Goal: Information Seeking & Learning: Obtain resource

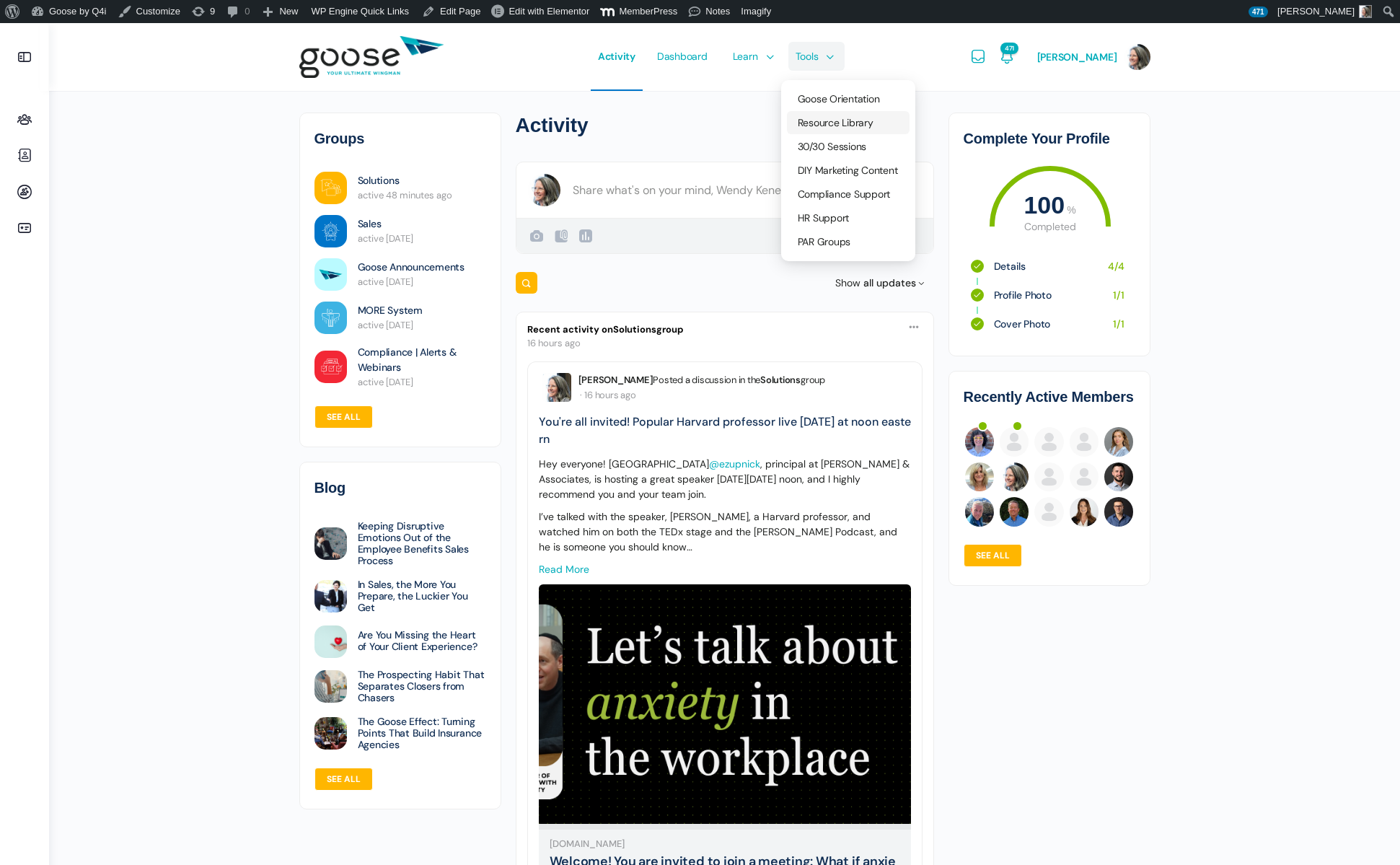
click at [837, 123] on span "Resource Library" at bounding box center [835, 122] width 76 height 13
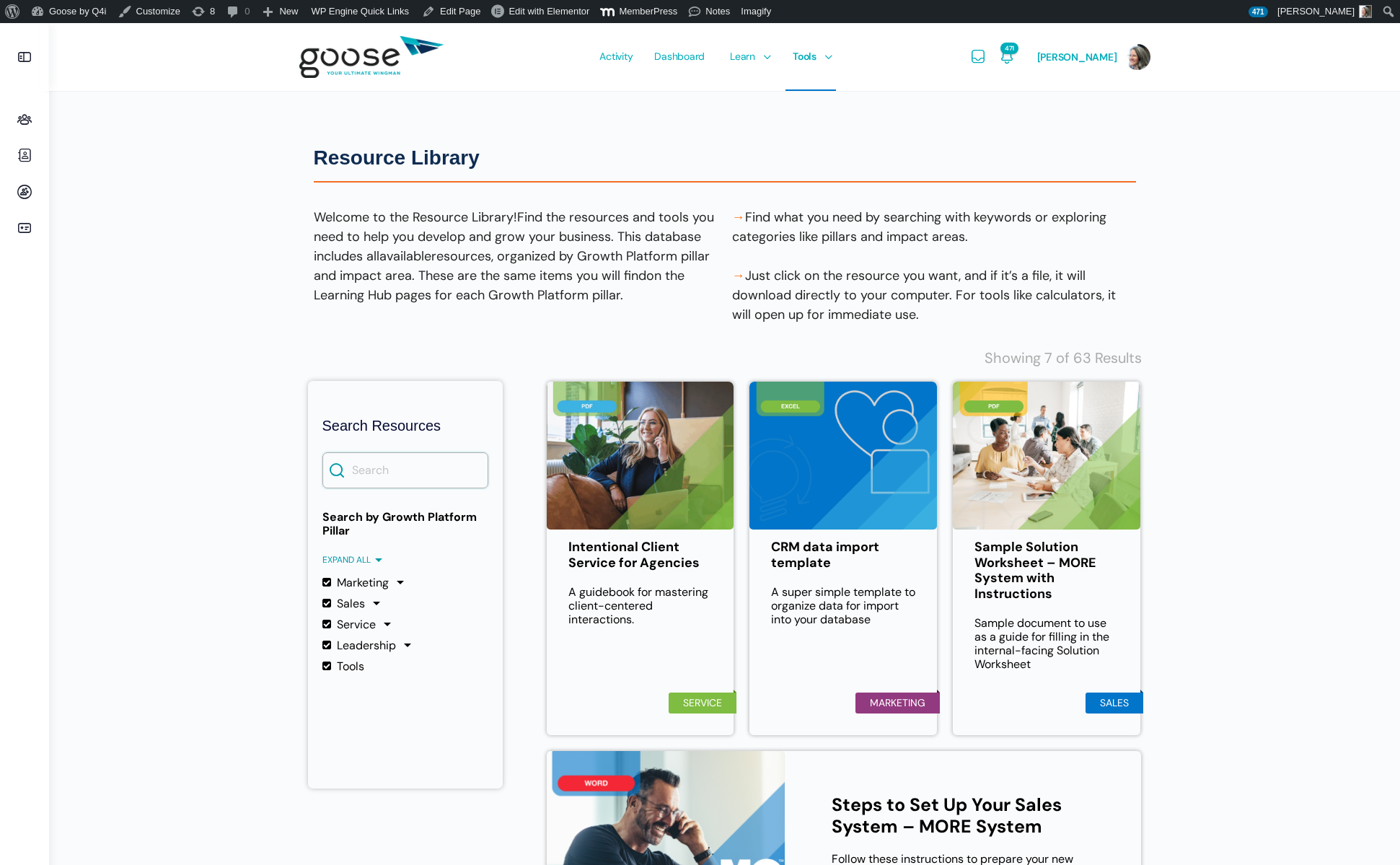
click at [373, 465] on input "Search" at bounding box center [405, 470] width 166 height 36
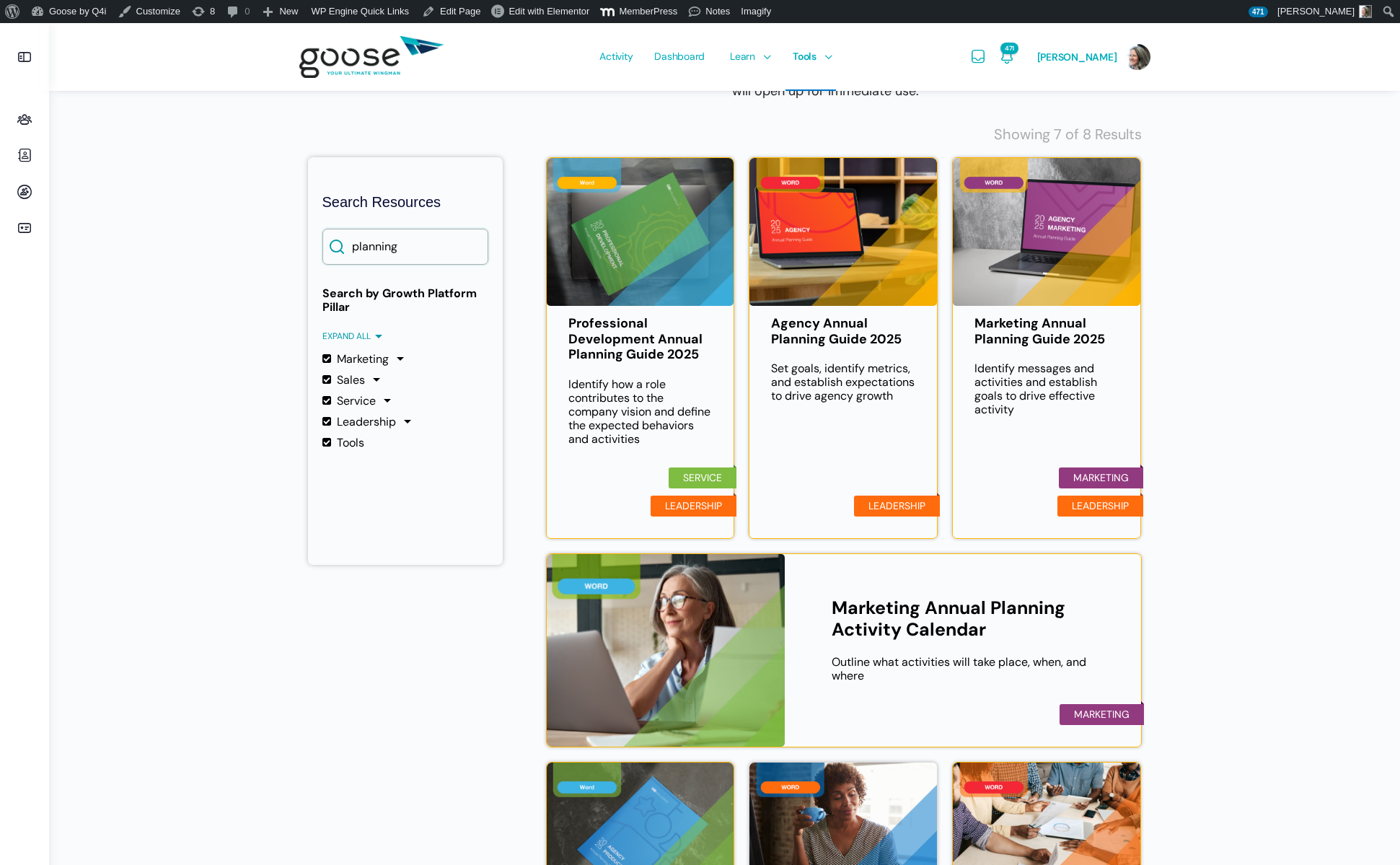
scroll to position [200, 0]
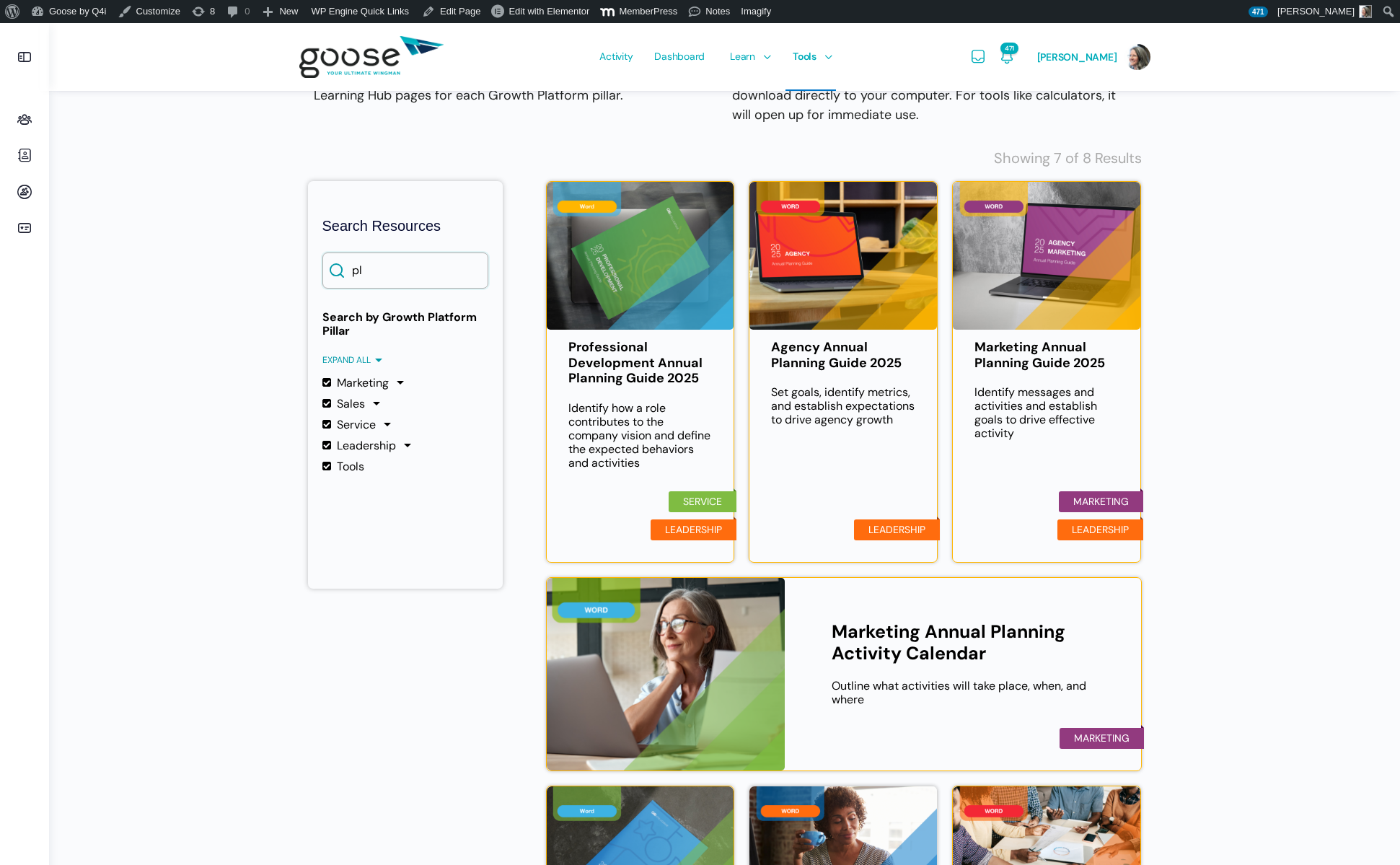
type input "p"
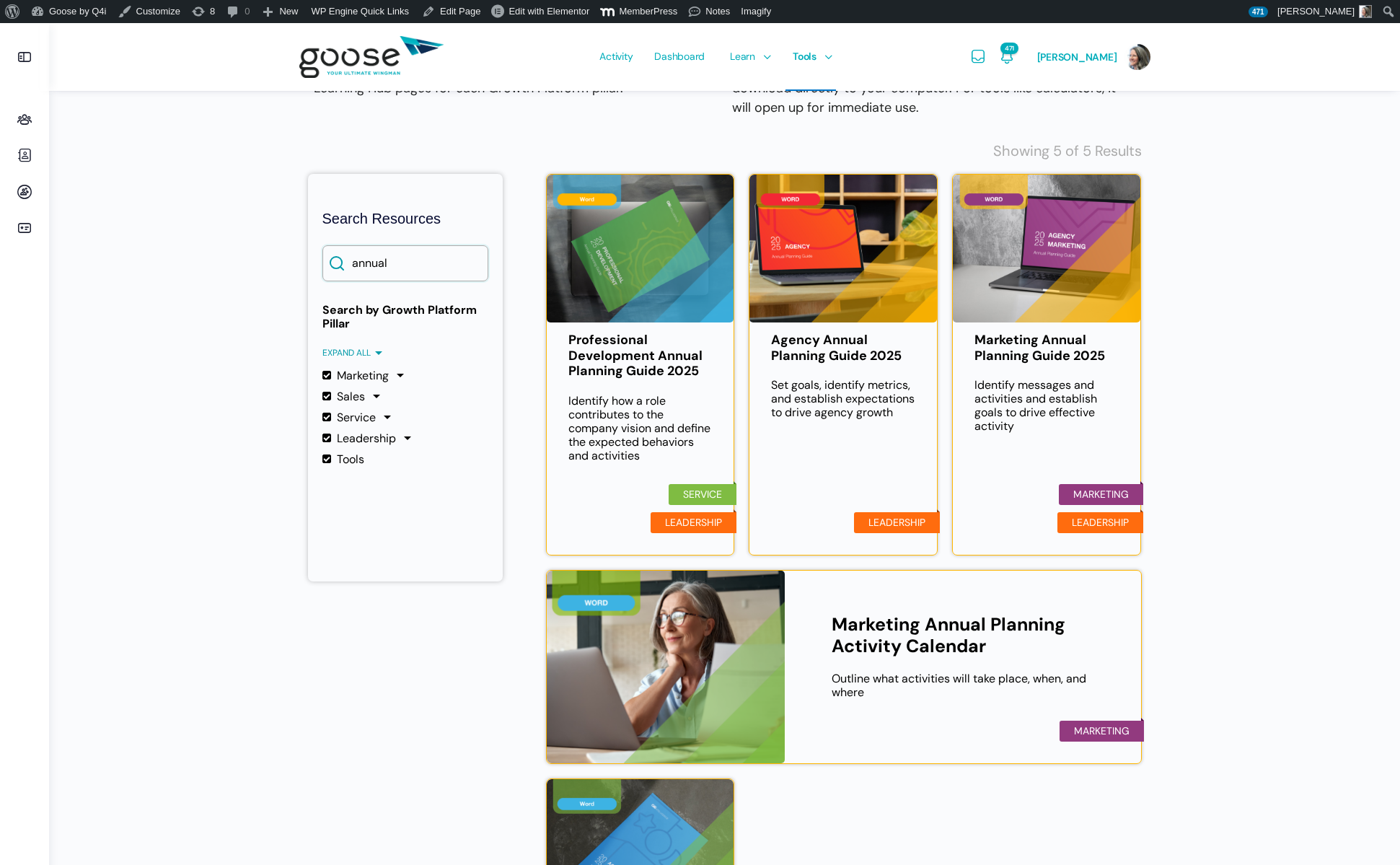
scroll to position [206, 0]
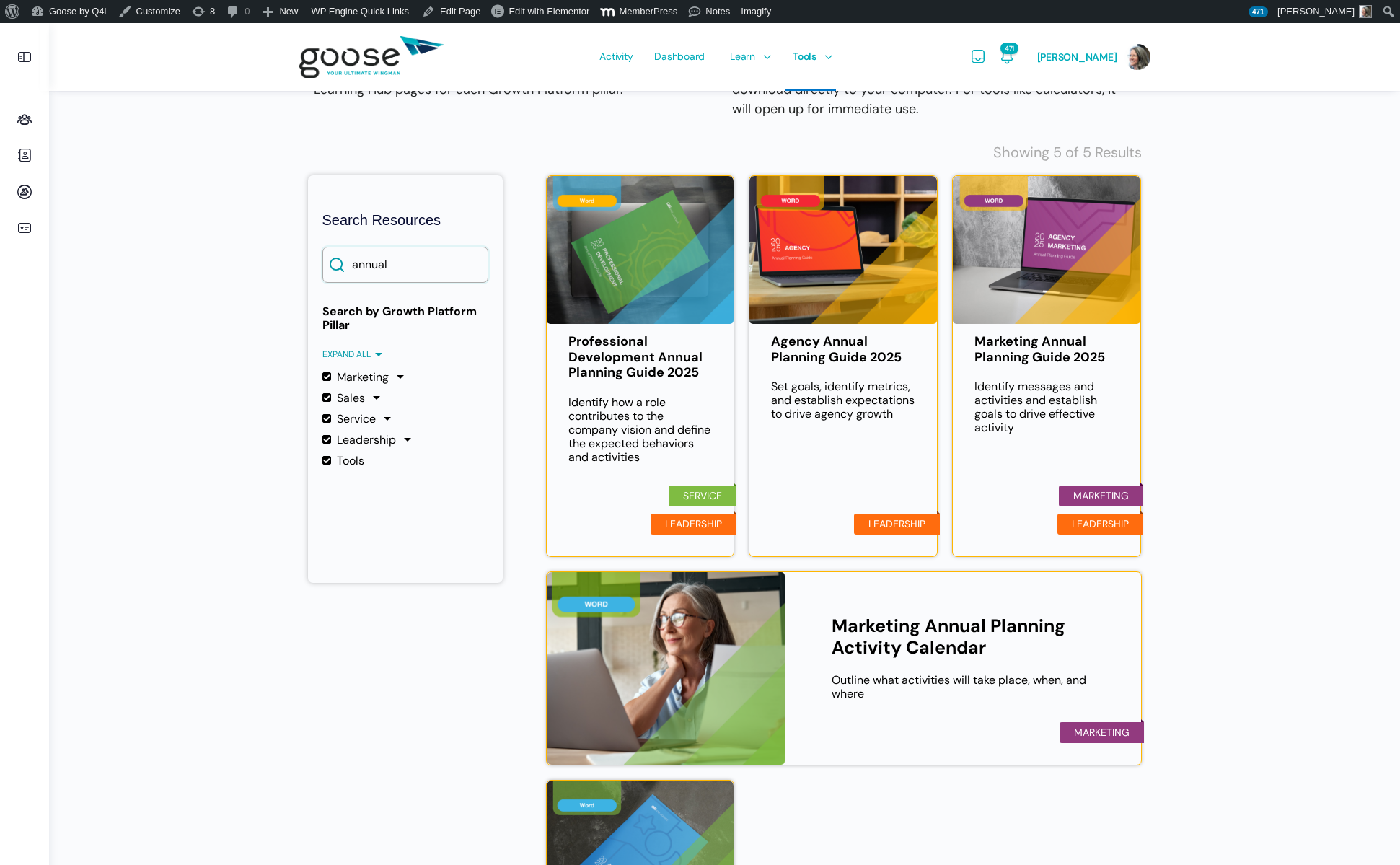
type input "annual"
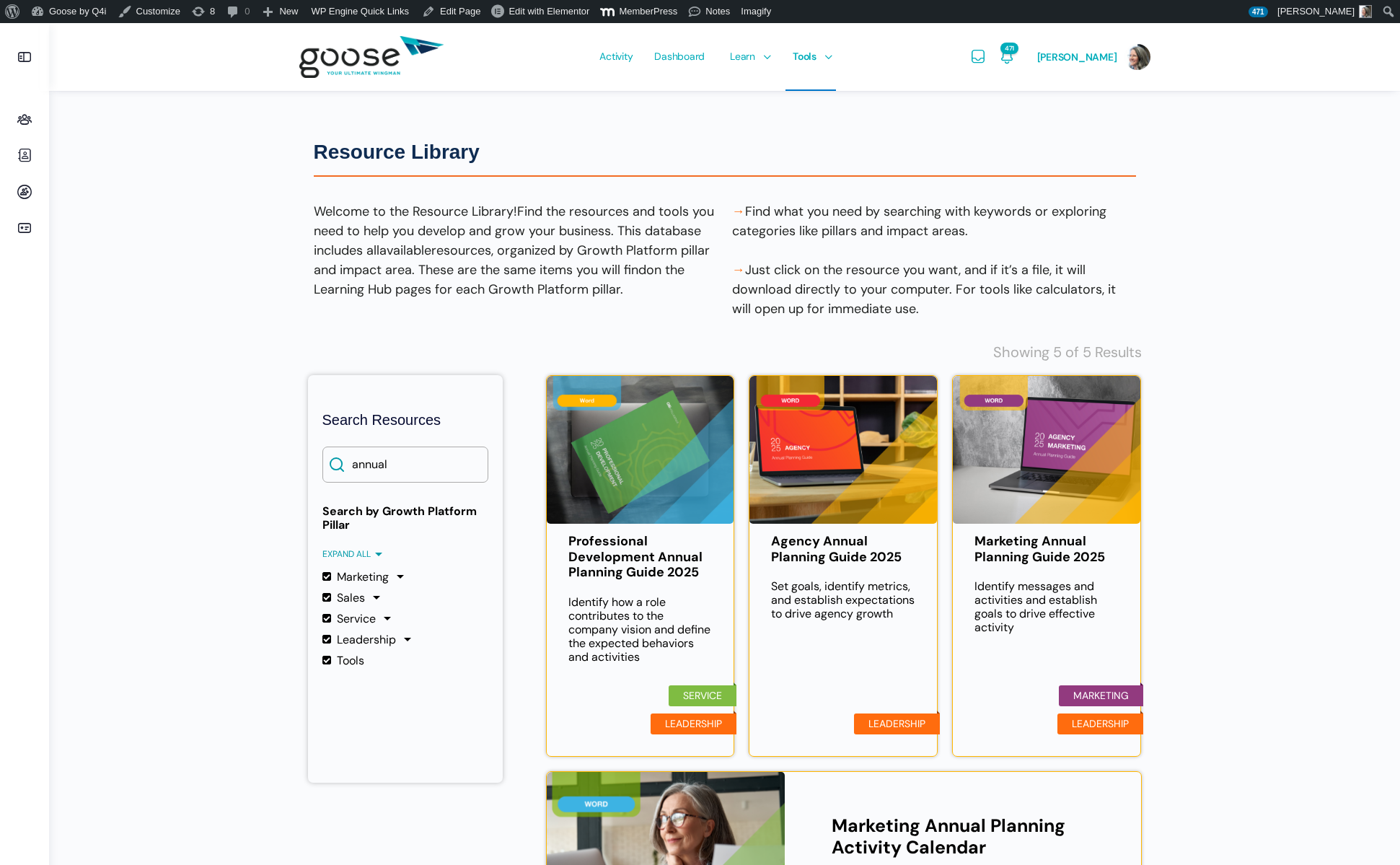
scroll to position [0, 0]
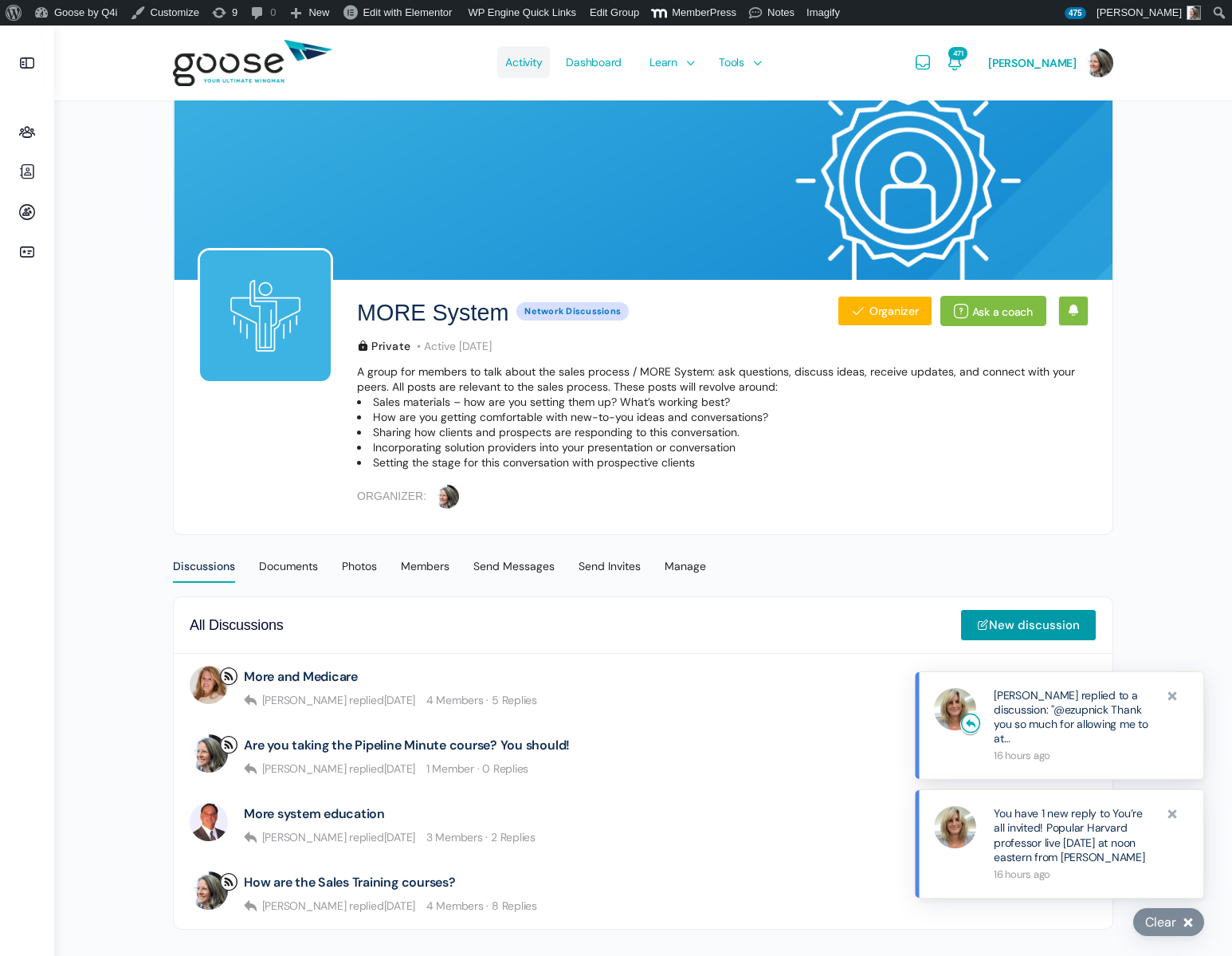
click at [526, 58] on span "Activity" at bounding box center [523, 62] width 36 height 75
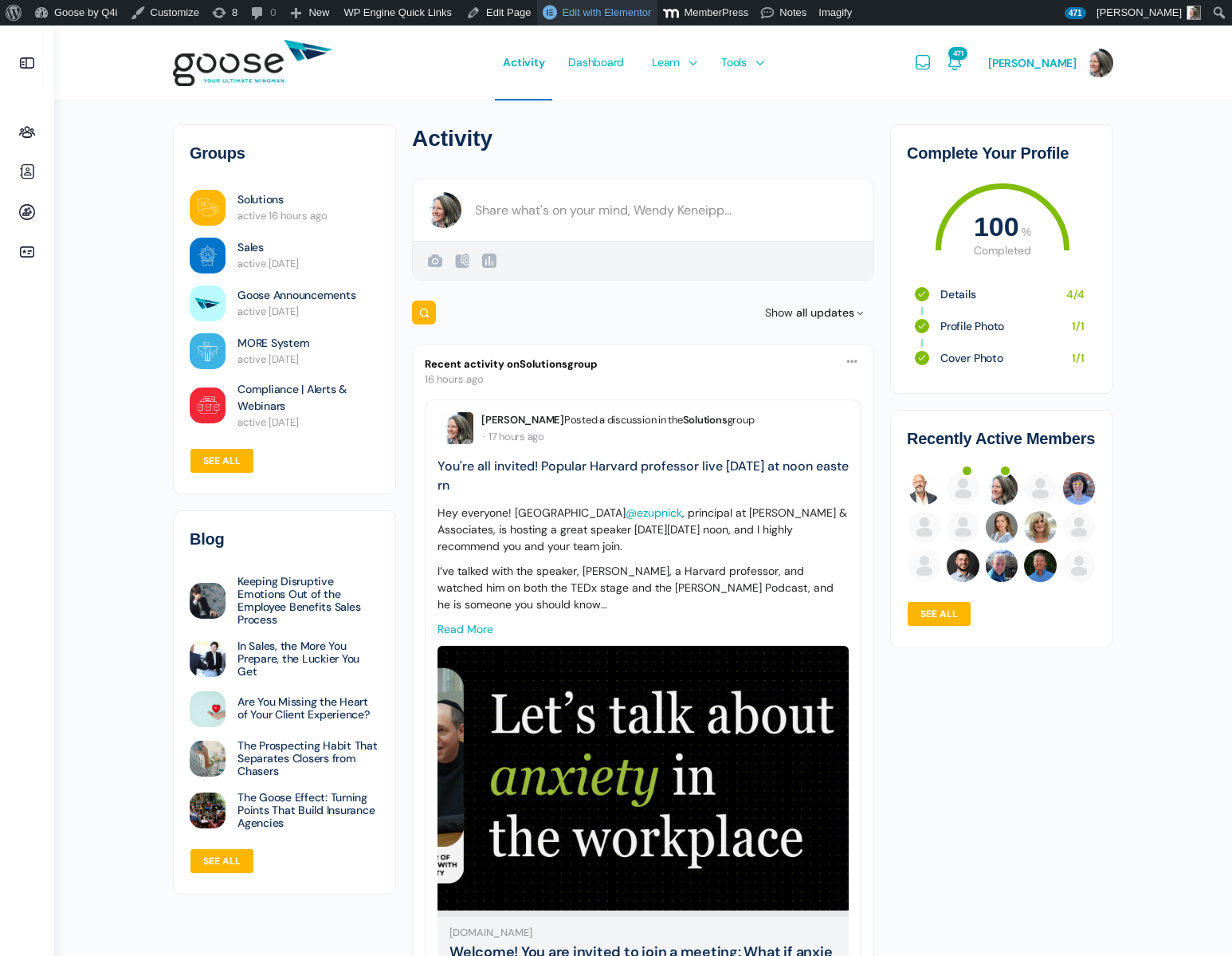
scroll to position [7, 0]
